Goal: Navigation & Orientation: Find specific page/section

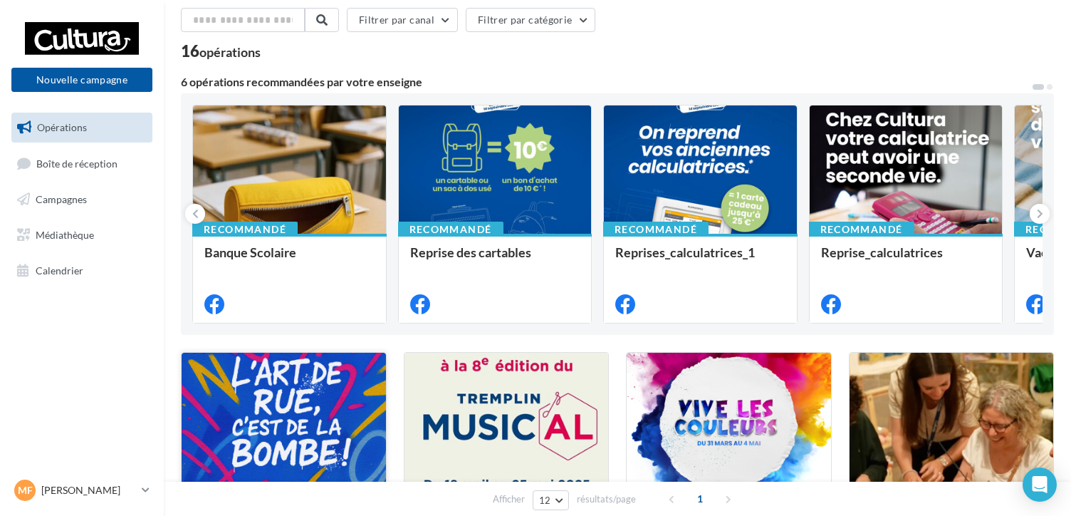
scroll to position [60, 0]
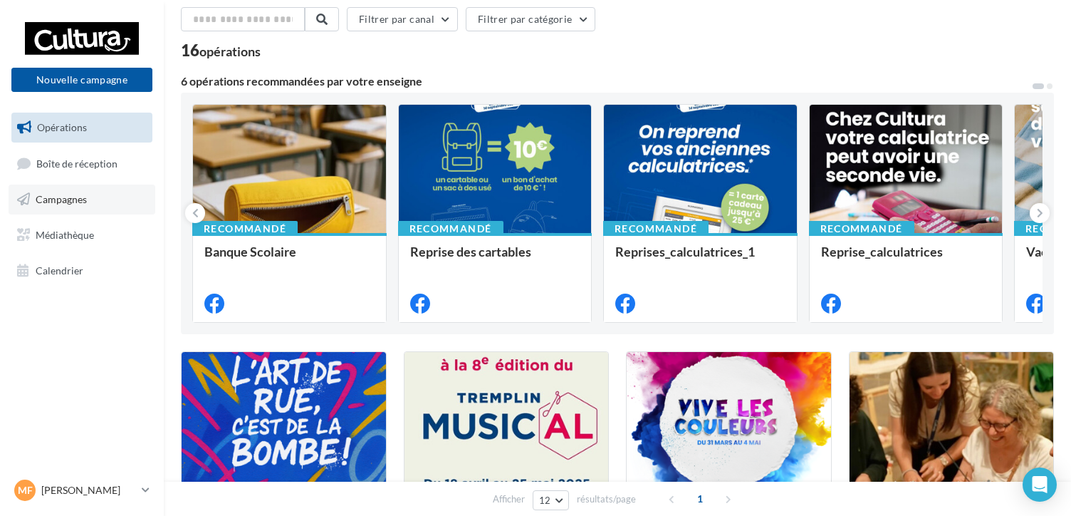
click at [66, 190] on link "Campagnes" at bounding box center [82, 199] width 147 height 30
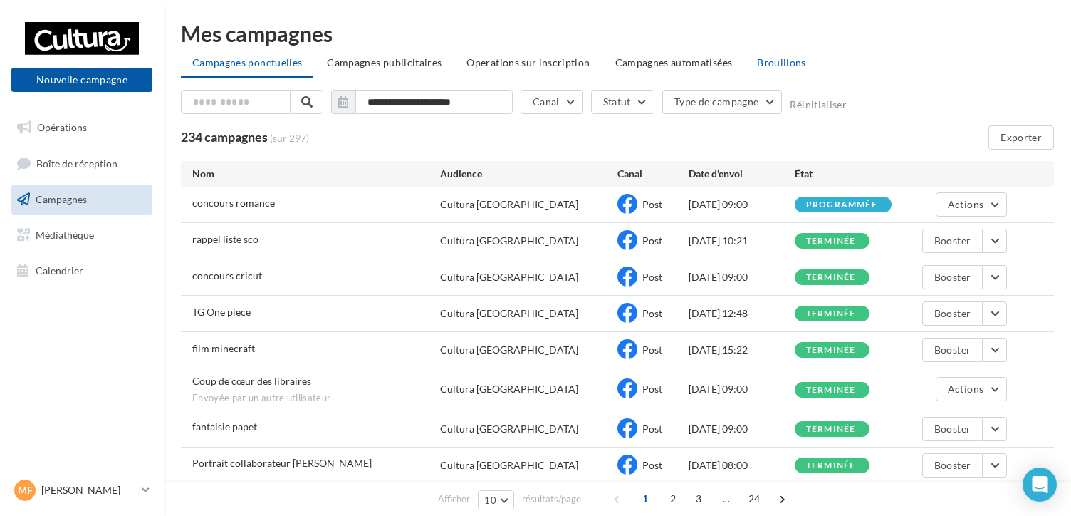
click at [763, 64] on span "Brouillons" at bounding box center [781, 62] width 49 height 12
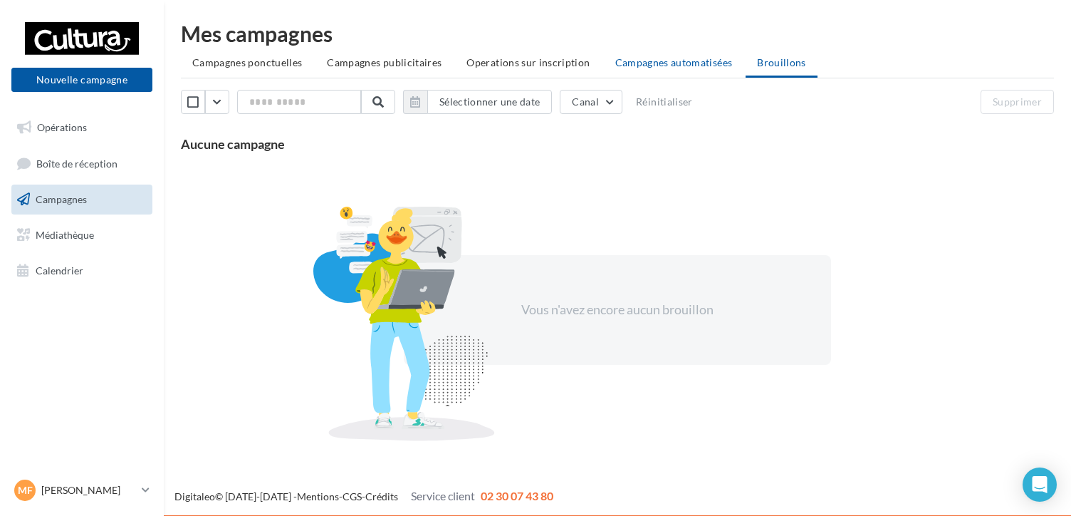
click at [647, 61] on span "Campagnes automatisées" at bounding box center [674, 62] width 118 height 12
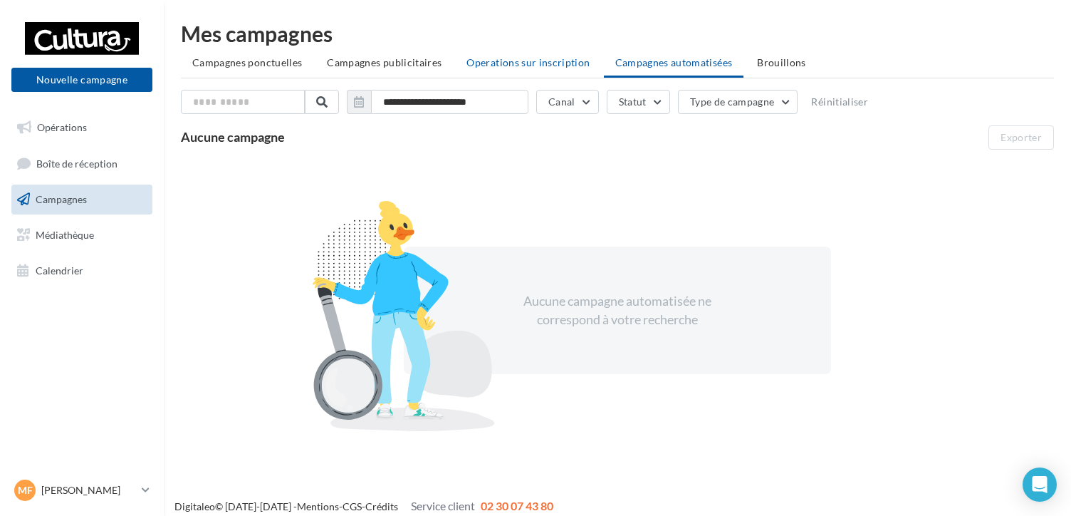
click at [501, 62] on span "Operations sur inscription" at bounding box center [527, 62] width 123 height 12
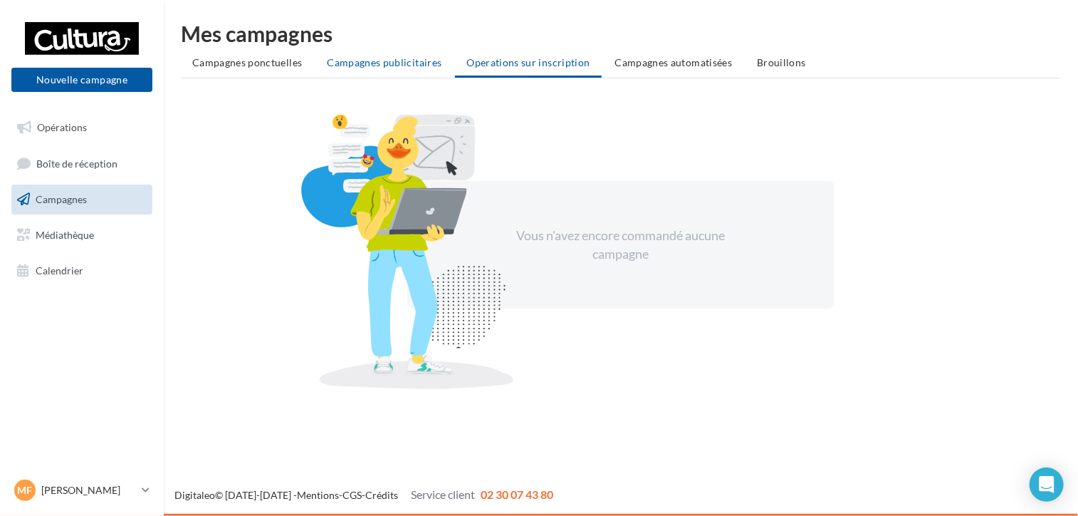
click at [385, 62] on span "Campagnes publicitaires" at bounding box center [384, 62] width 115 height 12
